Goal: Transaction & Acquisition: Purchase product/service

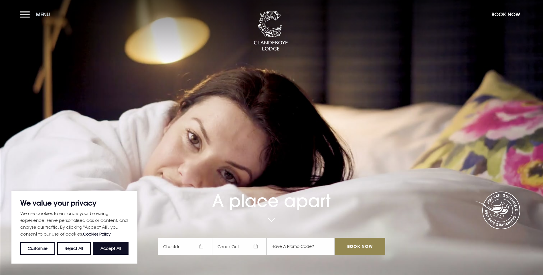
click at [21, 14] on button "Menu" at bounding box center [36, 14] width 33 height 12
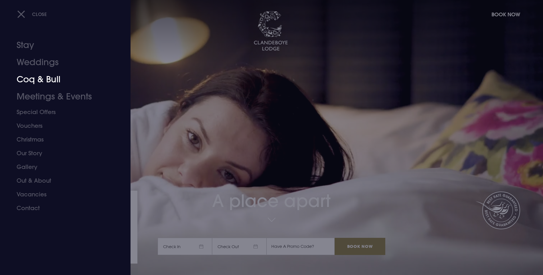
click at [40, 83] on link "Coq & Bull" at bounding box center [62, 79] width 90 height 17
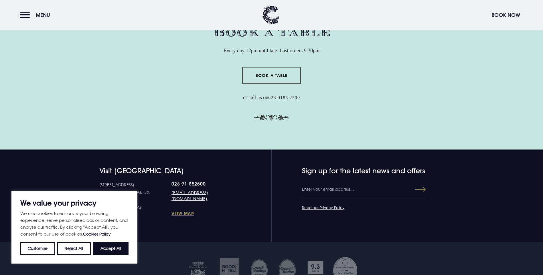
scroll to position [1831, 0]
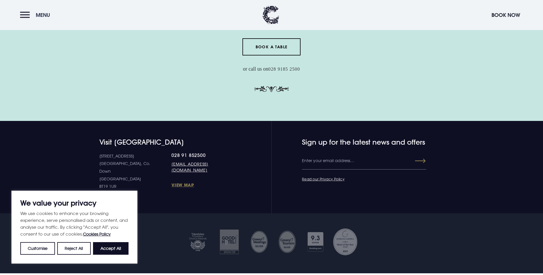
click at [39, 14] on span "Menu" at bounding box center [43, 15] width 14 height 7
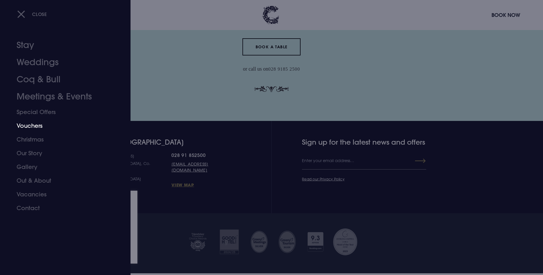
click at [38, 122] on link "Vouchers" at bounding box center [62, 126] width 90 height 14
